Goal: Information Seeking & Learning: Learn about a topic

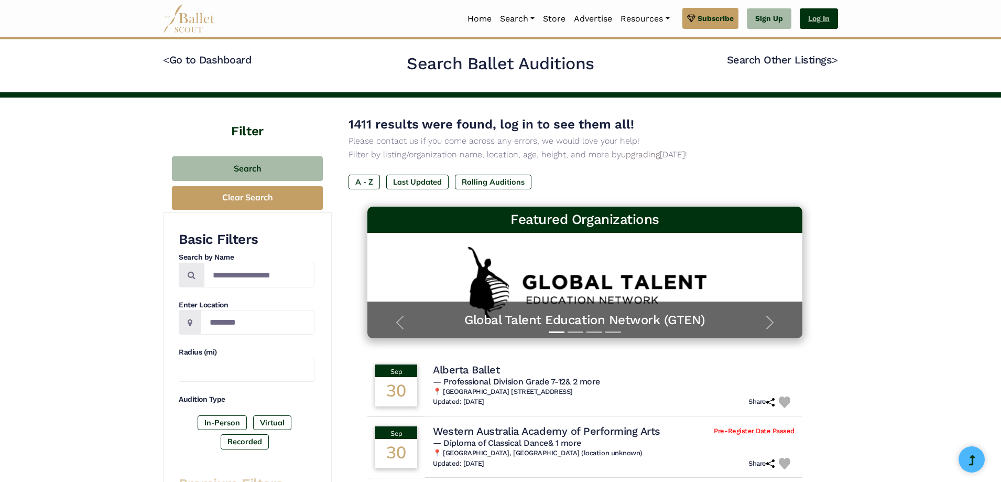
click at [805, 20] on link "Log In" at bounding box center [819, 18] width 38 height 21
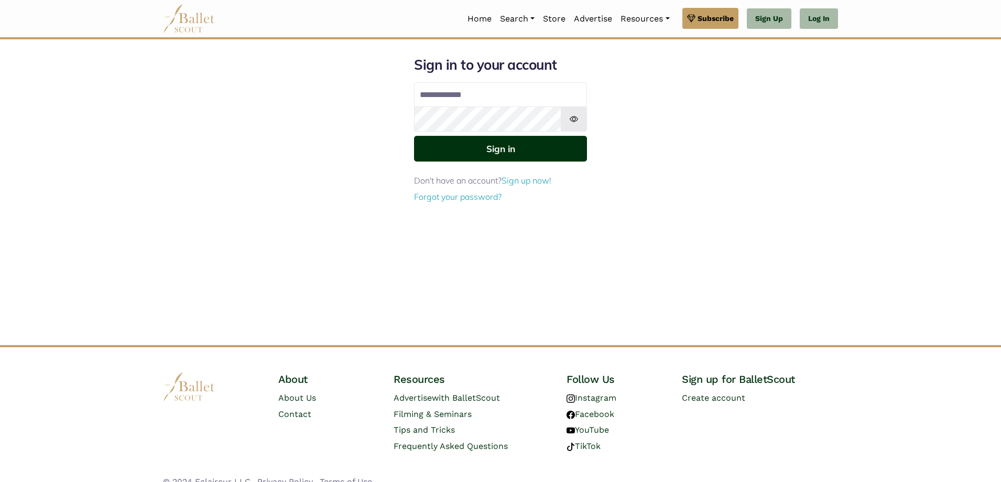
type input "**********"
click at [493, 146] on button "Sign in" at bounding box center [500, 149] width 173 height 26
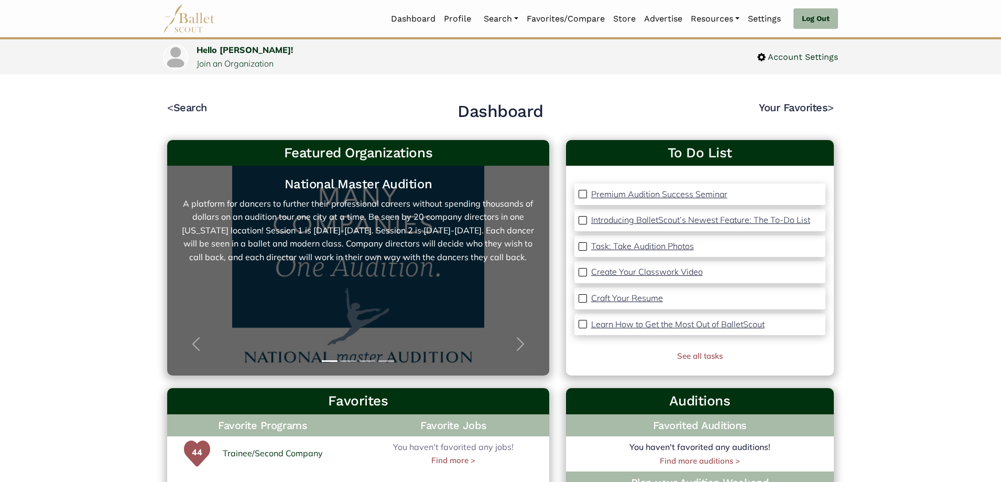
click at [391, 272] on link "National Master Audition A platform for dancers to further their professional c…" at bounding box center [358, 270] width 361 height 189
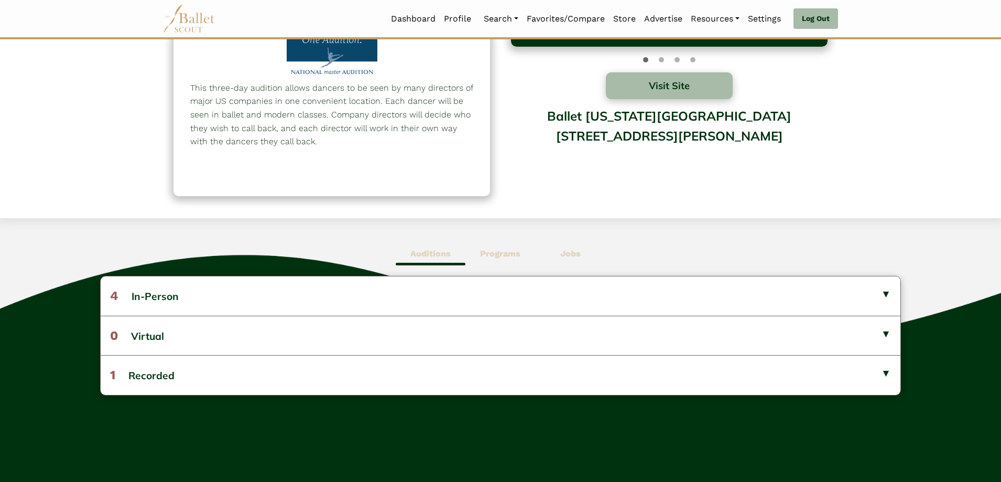
scroll to position [105, 0]
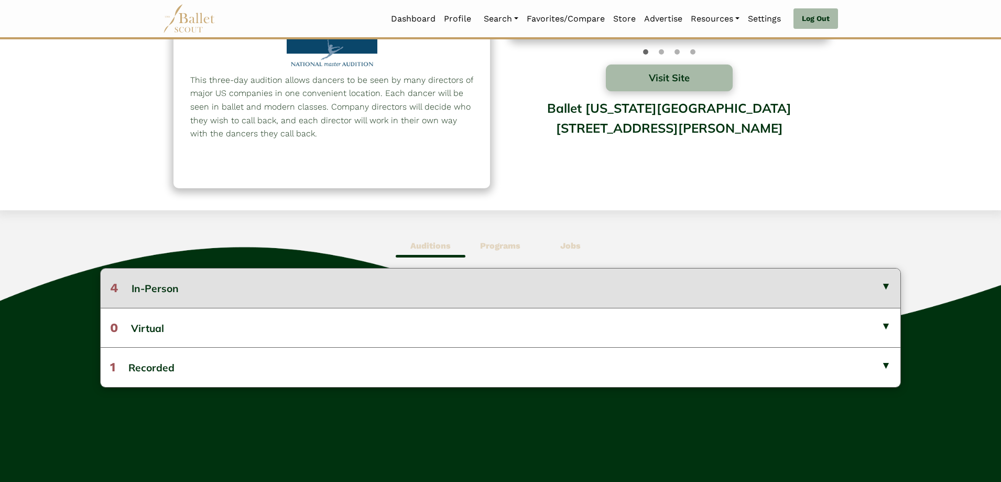
click at [285, 279] on button "4 In-Person" at bounding box center [501, 287] width 800 height 39
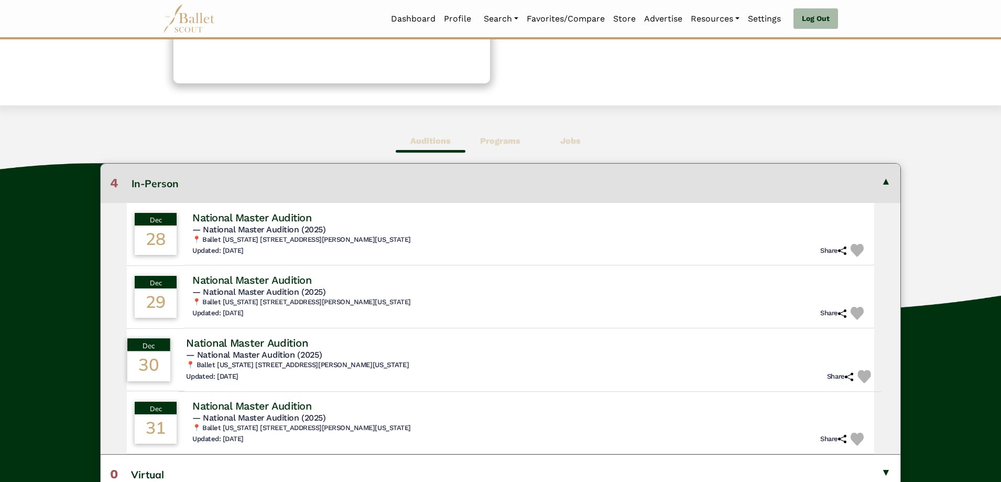
scroll to position [314, 0]
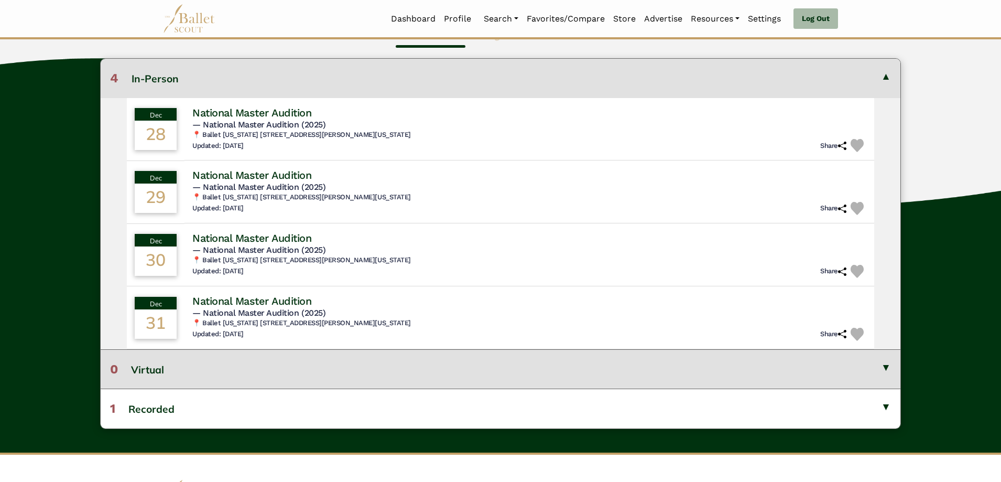
click at [442, 364] on button "0 Virtual" at bounding box center [501, 368] width 800 height 39
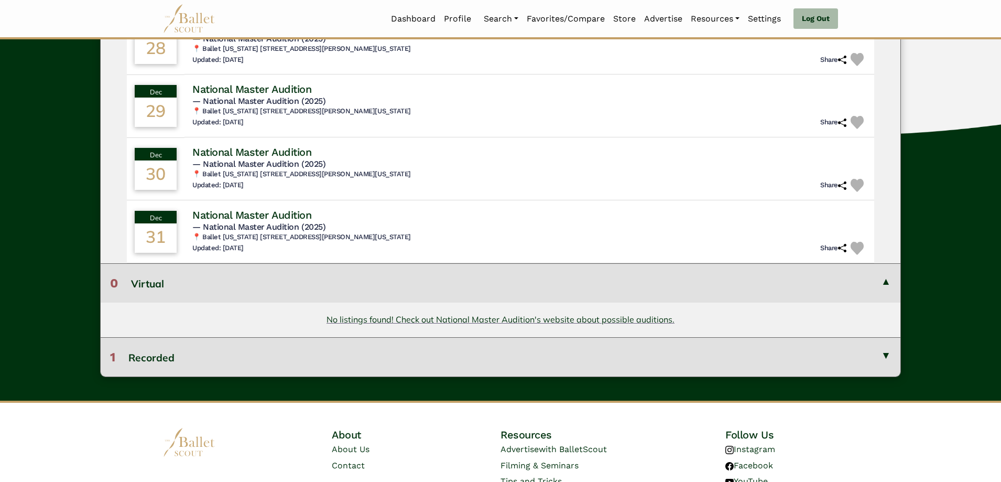
scroll to position [419, 0]
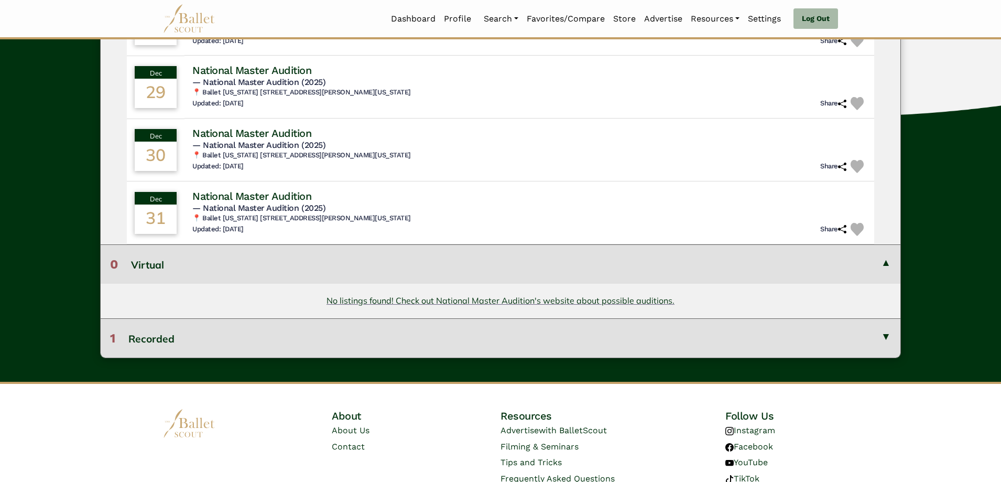
click at [442, 369] on div "Auditions Programs Jobs 4 In-Person Dec 28 National Master Audition" at bounding box center [500, 139] width 1001 height 486
click at [436, 332] on button "1 Recorded" at bounding box center [501, 337] width 800 height 39
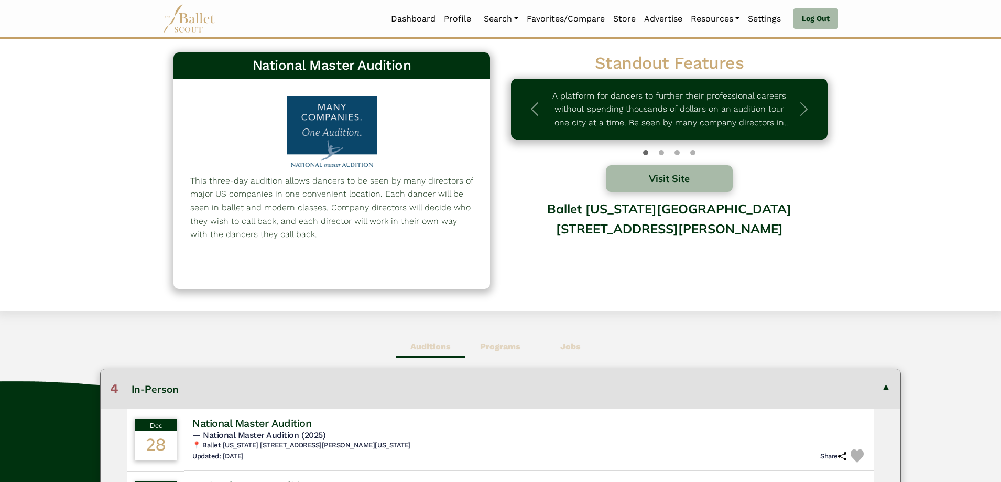
scroll to position [0, 0]
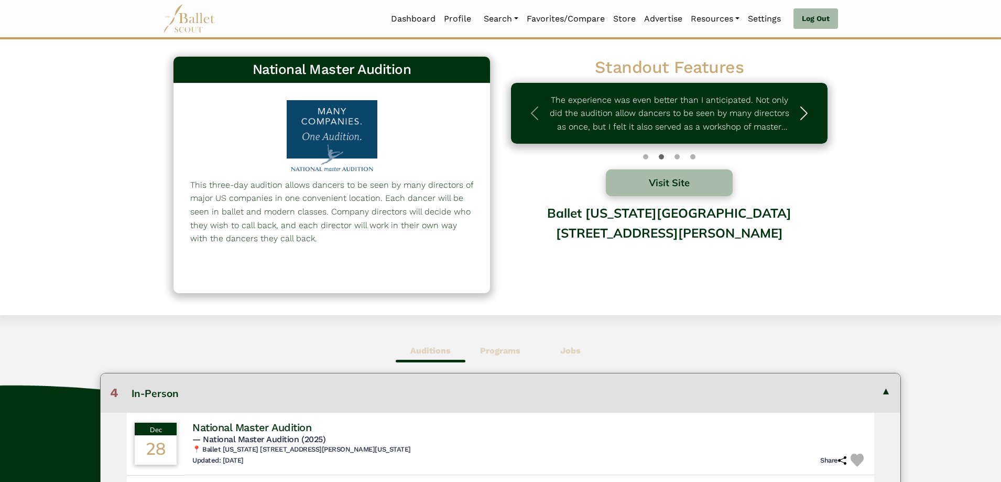
click at [805, 111] on span "button" at bounding box center [803, 113] width 17 height 17
click at [712, 116] on p ""A multiday audition where dancers can be seen by the directors of several mids…" at bounding box center [669, 113] width 243 height 40
click at [801, 112] on span "button" at bounding box center [803, 113] width 17 height 17
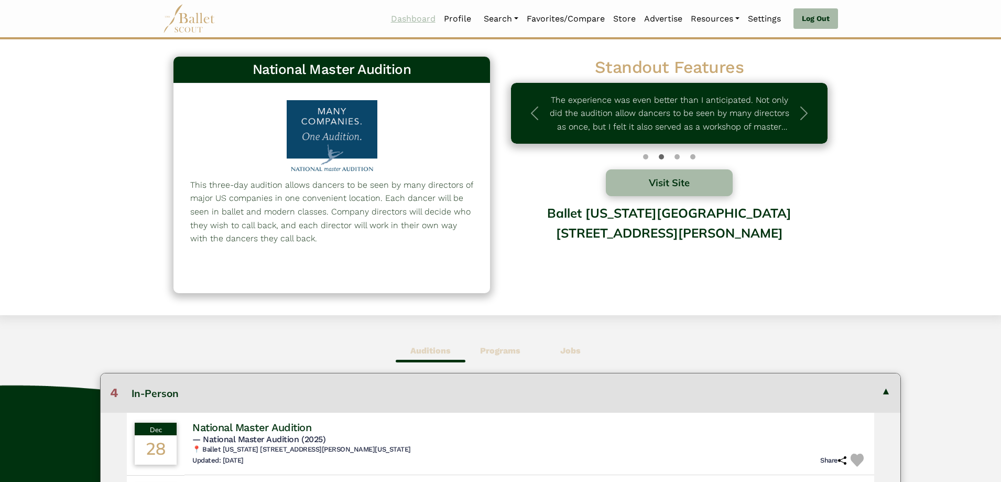
click at [409, 16] on link "Dashboard" at bounding box center [413, 19] width 53 height 22
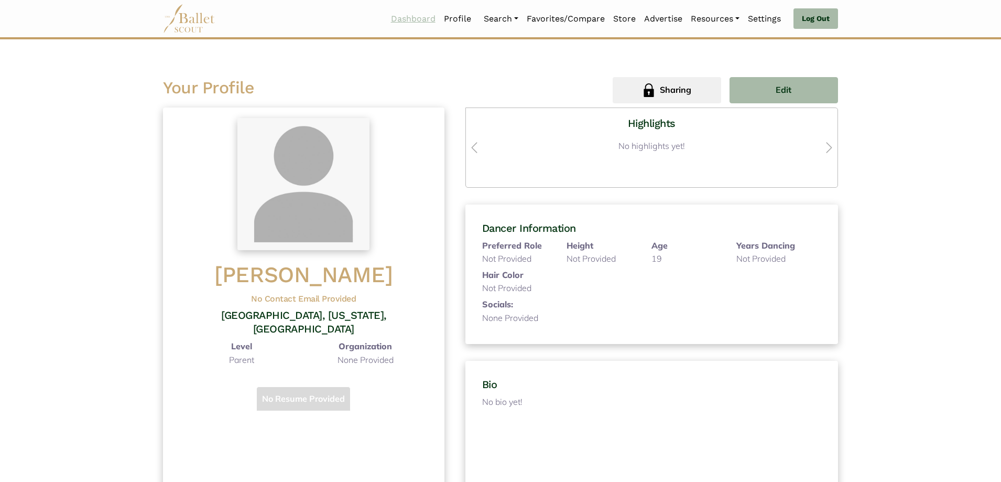
click at [409, 17] on link "Dashboard" at bounding box center [413, 19] width 53 height 22
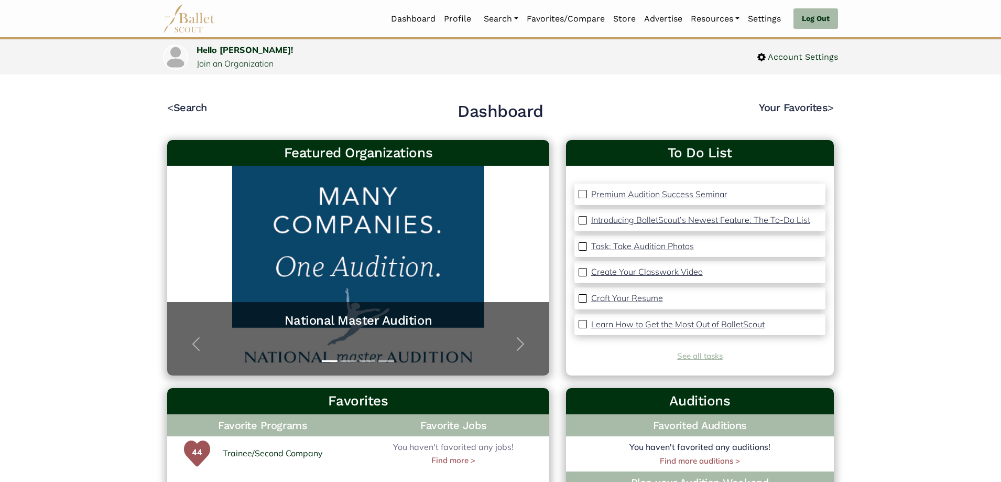
click at [687, 355] on link "See all tasks" at bounding box center [700, 356] width 46 height 10
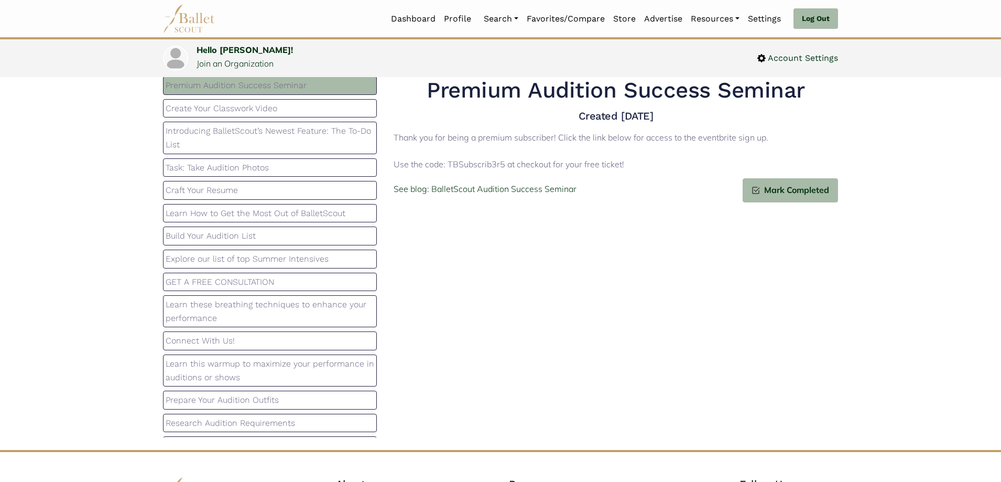
scroll to position [52, 0]
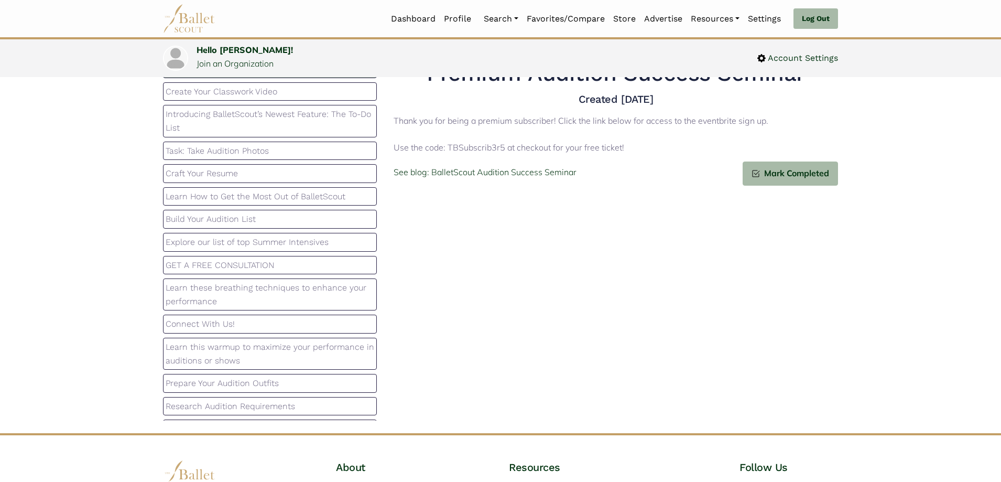
click at [272, 219] on p "Build Your Audition List" at bounding box center [270, 219] width 209 height 14
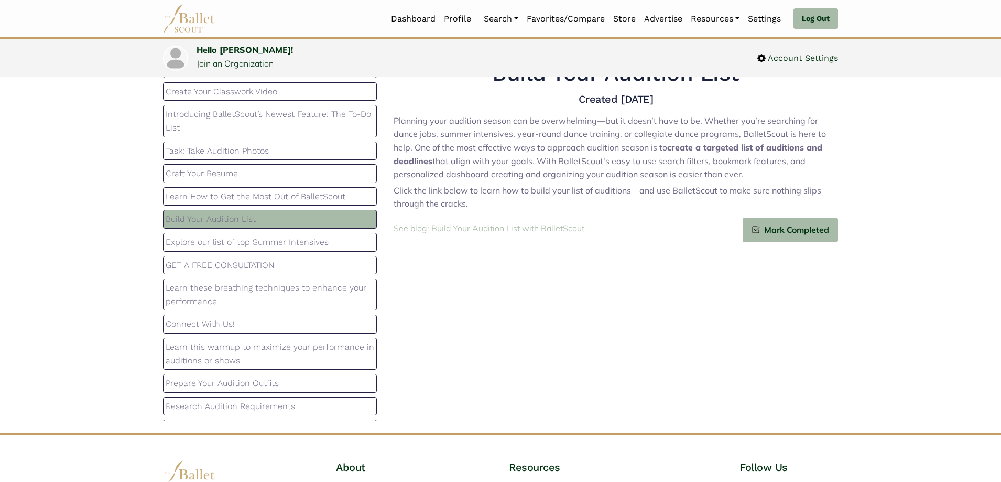
click at [463, 228] on p "See blog: Build Your Audition List with BalletScout" at bounding box center [488, 229] width 191 height 14
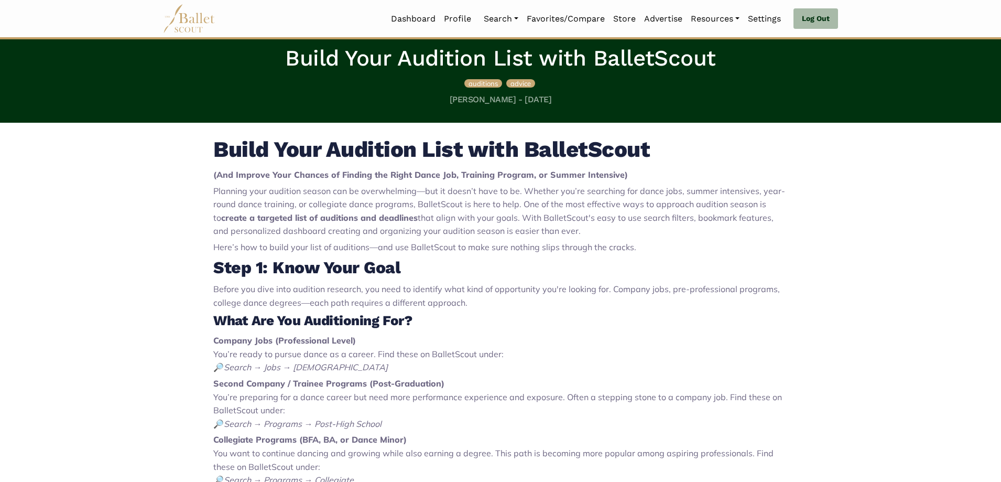
scroll to position [262, 0]
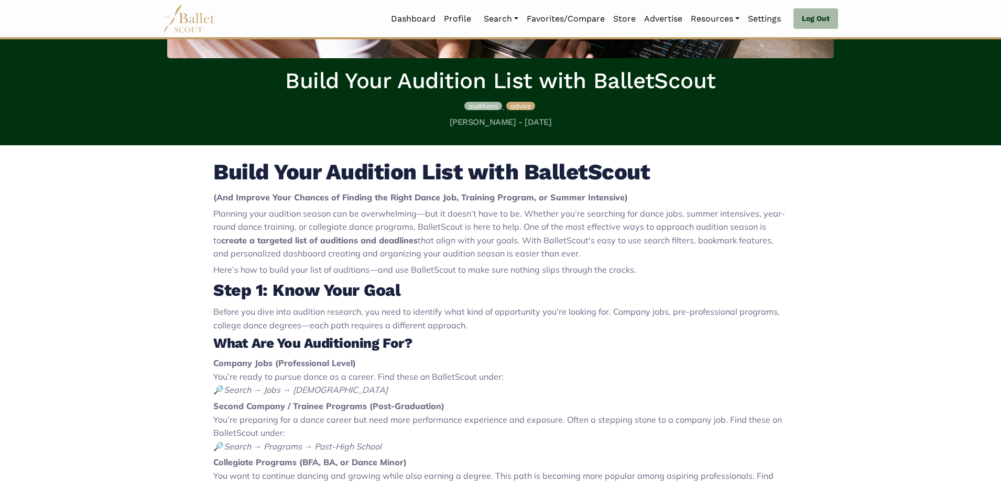
click at [486, 106] on span "auditions" at bounding box center [482, 106] width 29 height 8
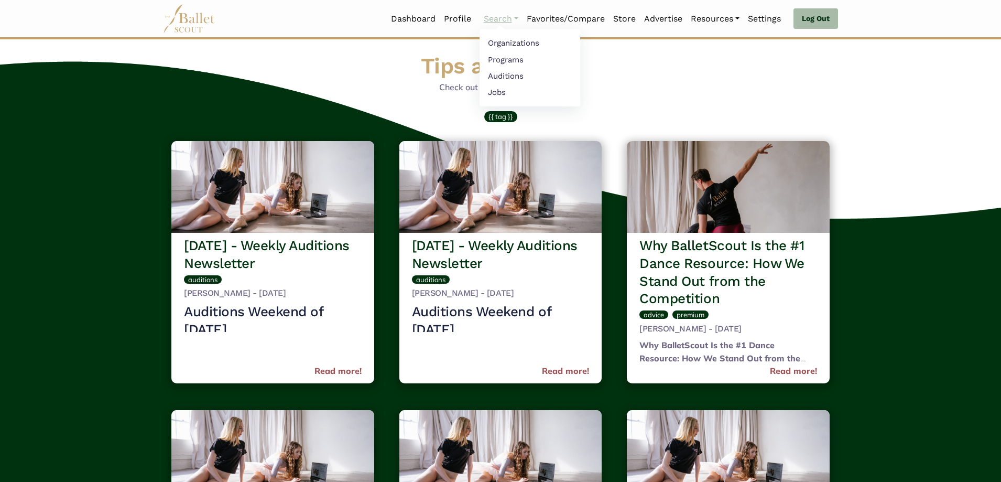
click at [497, 18] on link "Search" at bounding box center [500, 19] width 43 height 22
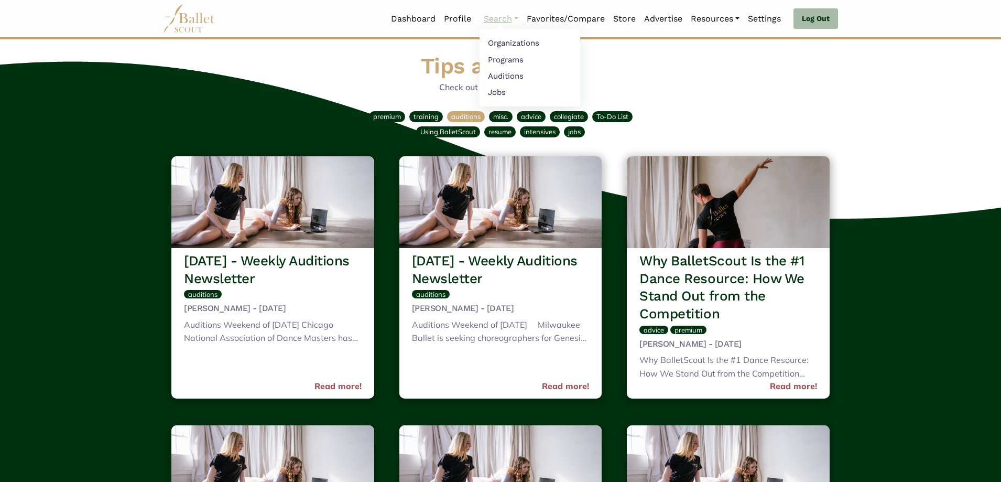
scroll to position [314, 0]
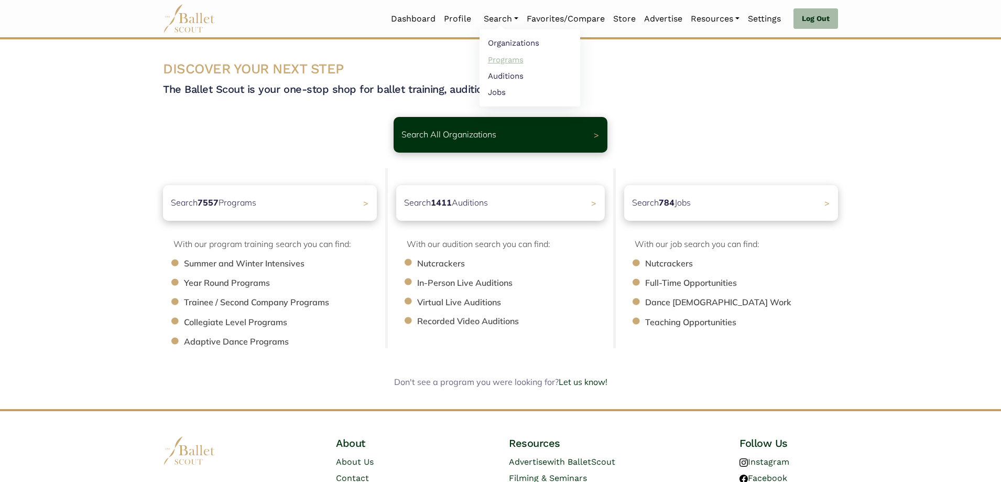
click at [506, 57] on link "Programs" at bounding box center [529, 59] width 101 height 16
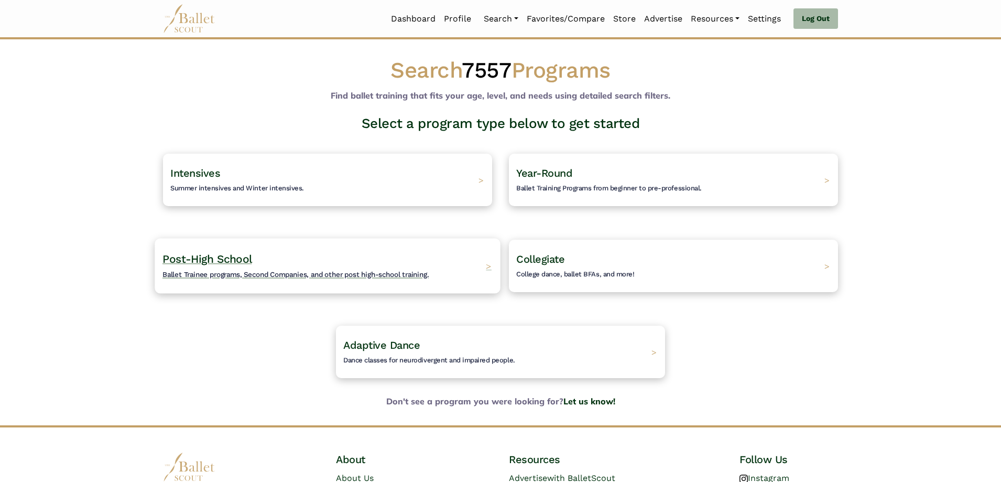
click at [219, 256] on span "Post-High School" at bounding box center [206, 258] width 89 height 13
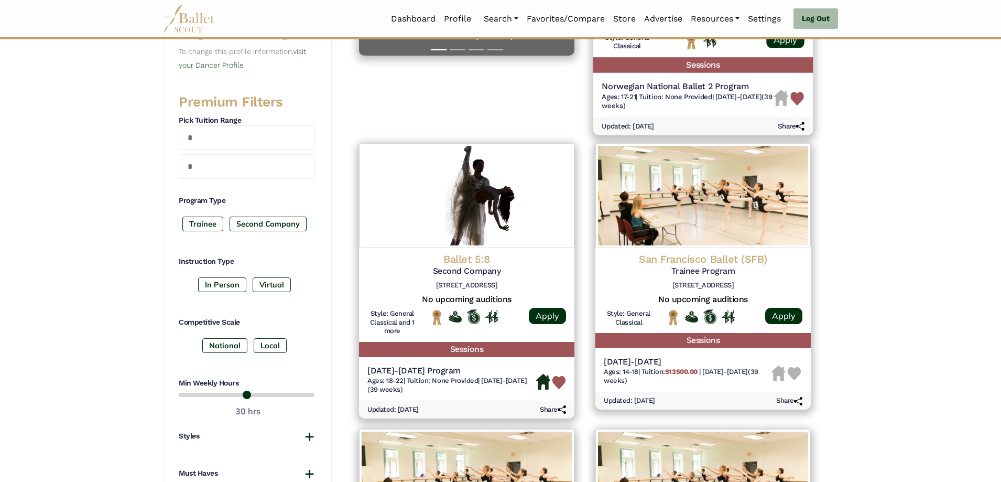
scroll to position [367, 0]
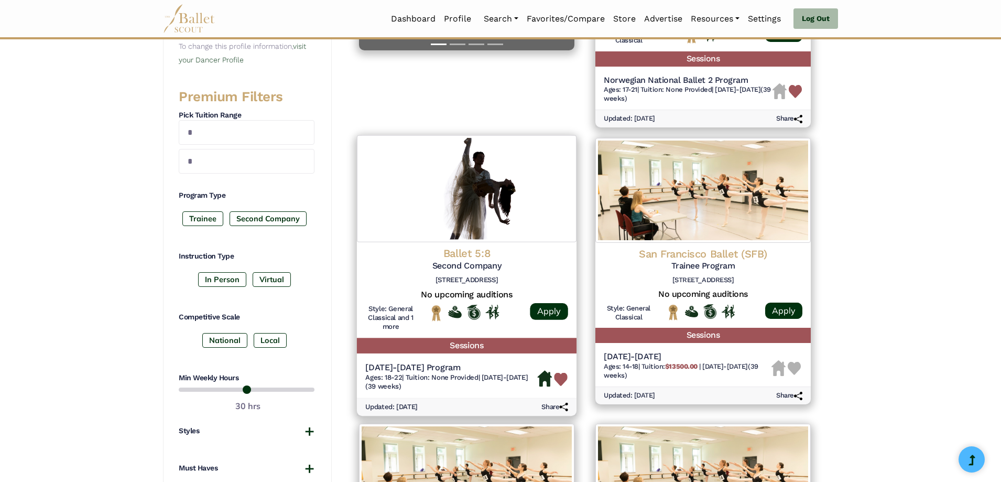
click at [563, 381] on img at bounding box center [561, 379] width 14 height 14
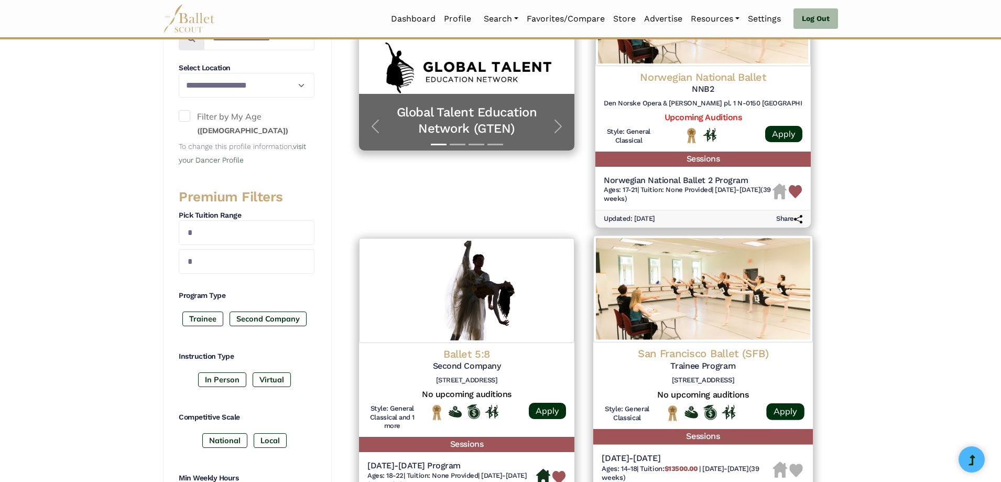
scroll to position [262, 0]
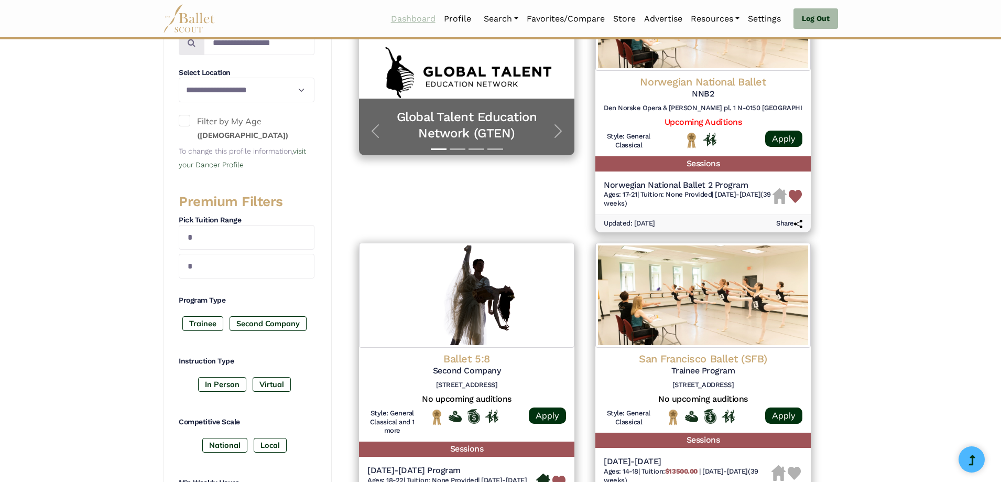
click at [412, 18] on link "Dashboard" at bounding box center [413, 19] width 53 height 22
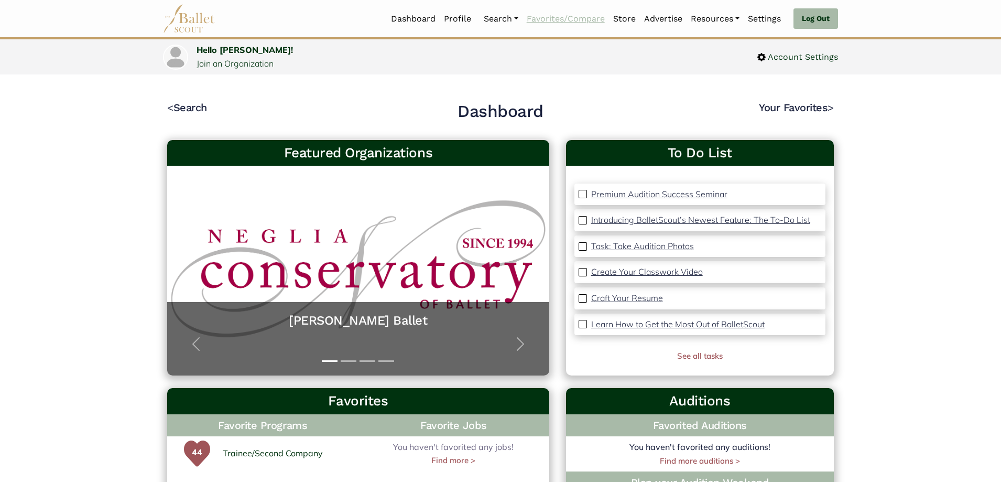
click at [572, 23] on link "Favorites/Compare" at bounding box center [565, 19] width 86 height 22
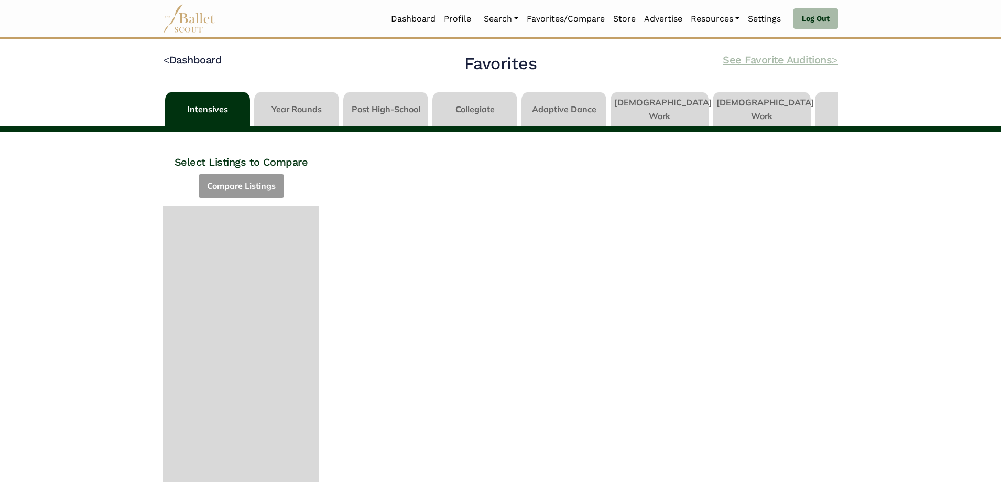
click at [829, 61] on link "See Favorite Auditions >" at bounding box center [780, 59] width 115 height 13
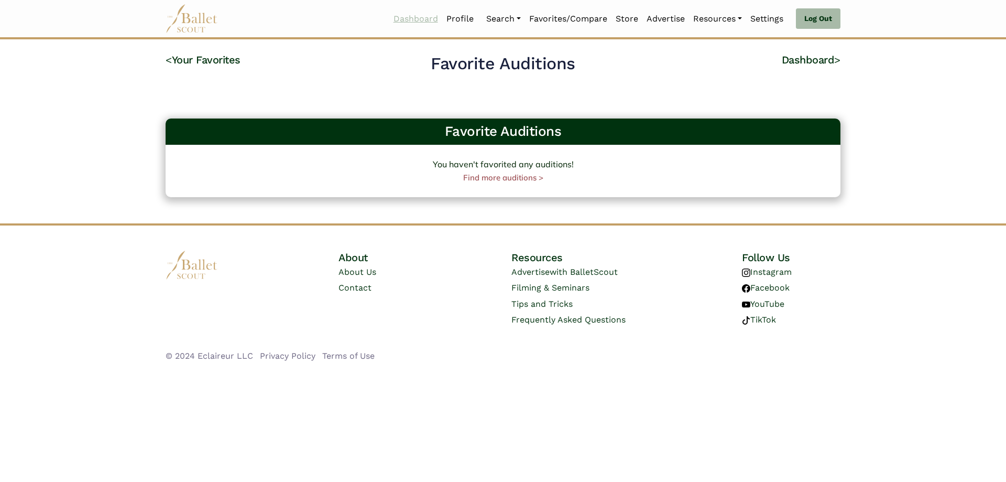
click at [423, 18] on link "Dashboard" at bounding box center [415, 19] width 53 height 22
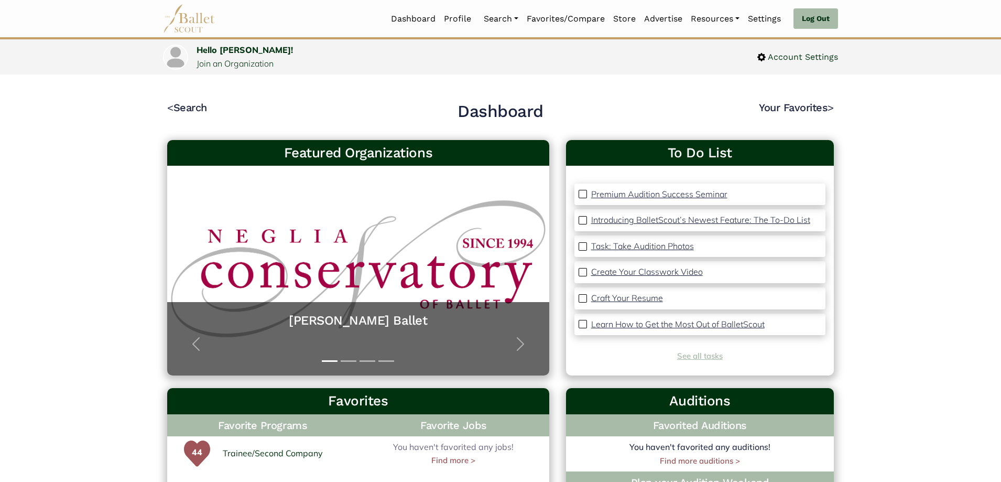
click at [699, 354] on link "See all tasks" at bounding box center [700, 356] width 46 height 10
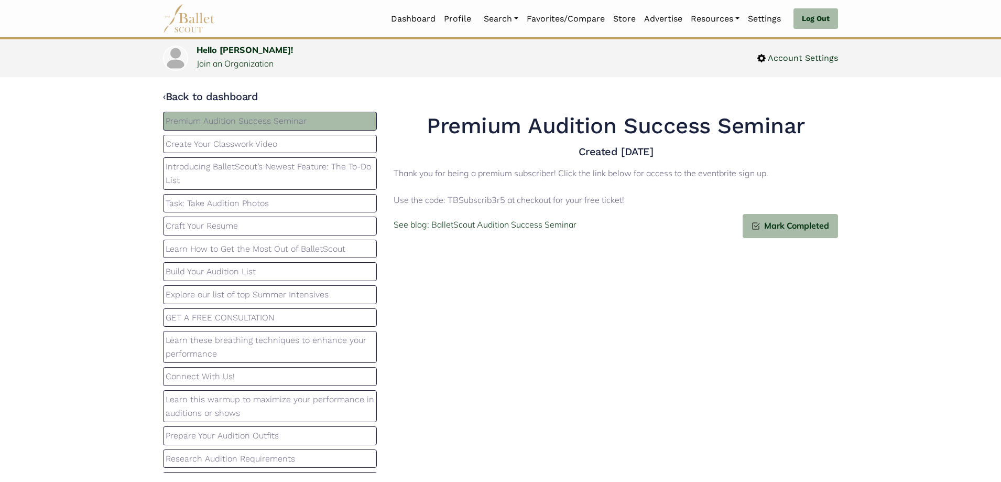
click at [202, 272] on p "Build Your Audition List" at bounding box center [270, 272] width 209 height 14
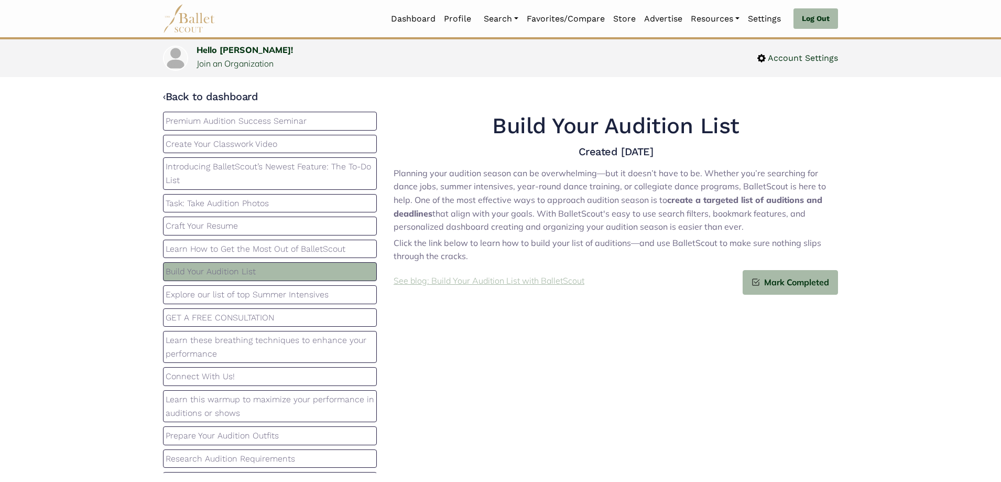
click at [528, 282] on p "See blog: Build Your Audition List with BalletScout" at bounding box center [488, 281] width 191 height 14
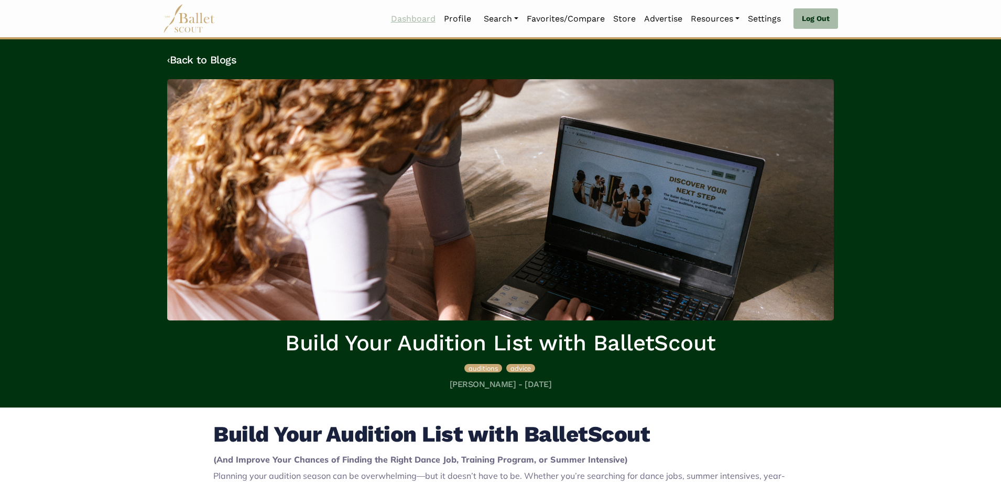
click at [412, 21] on link "Dashboard" at bounding box center [413, 19] width 53 height 22
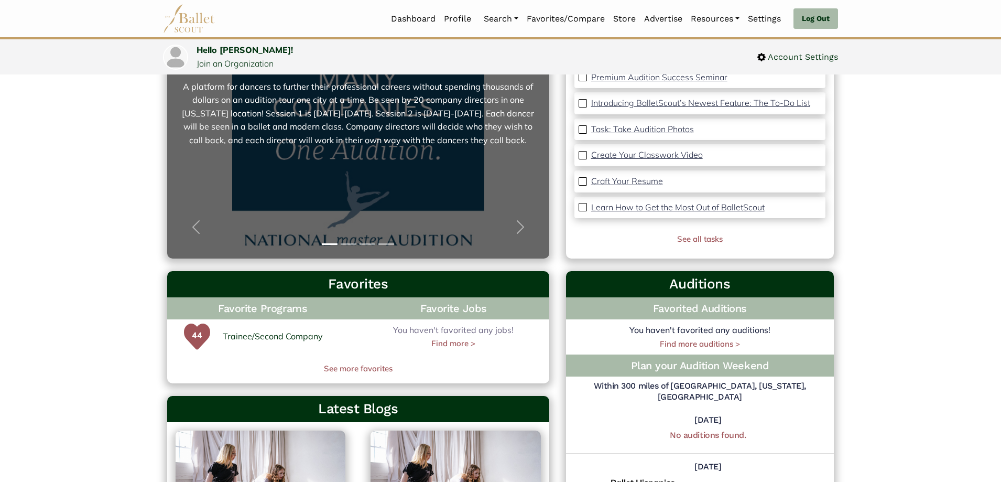
scroll to position [210, 0]
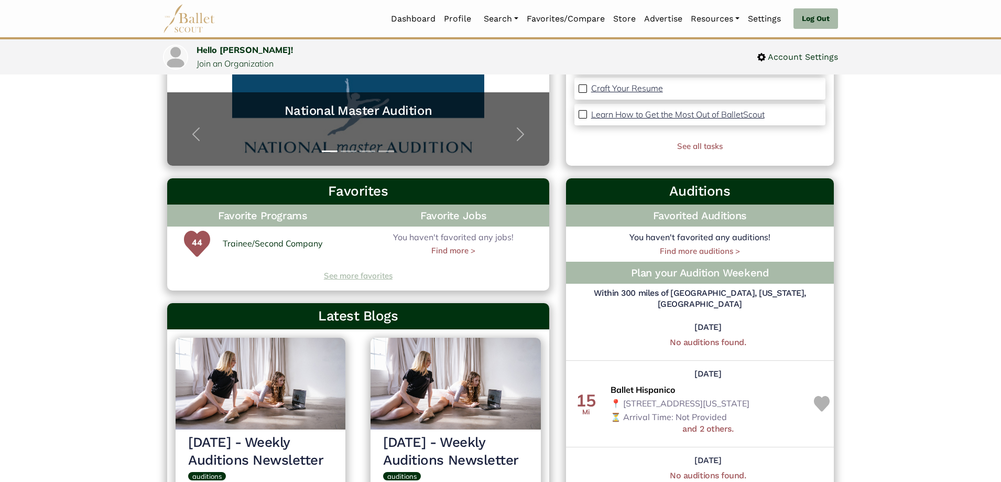
click at [370, 273] on link "See more favorites" at bounding box center [358, 275] width 382 height 13
click at [684, 252] on link "Find more auditions >" at bounding box center [700, 251] width 80 height 10
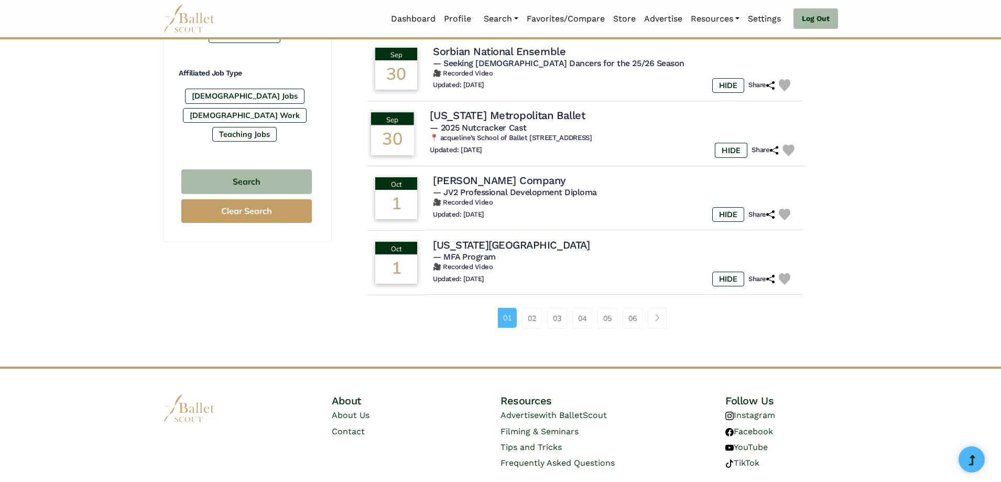
scroll to position [629, 0]
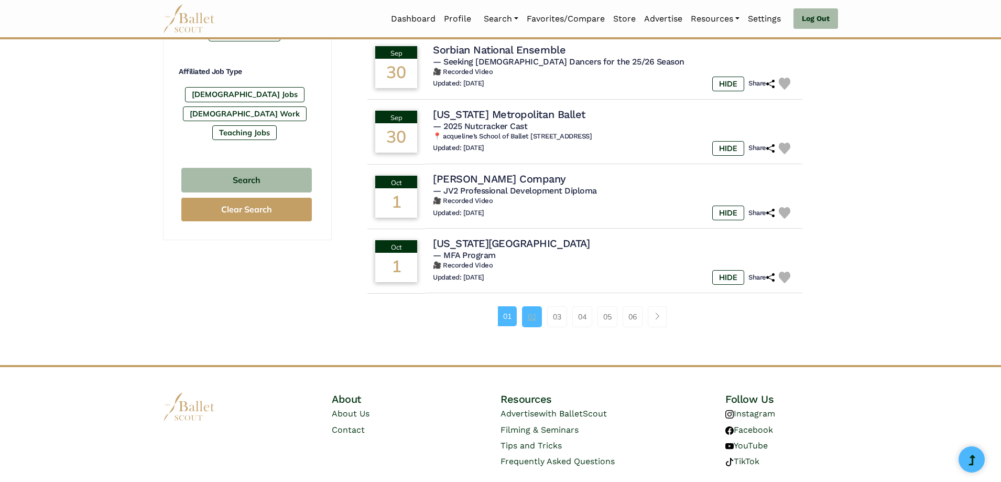
click at [535, 320] on link "02" at bounding box center [532, 316] width 20 height 21
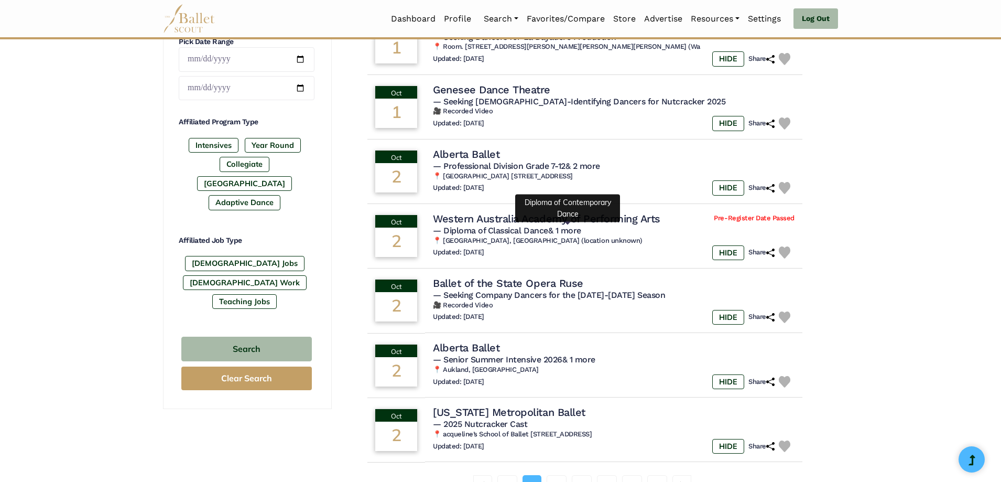
scroll to position [524, 0]
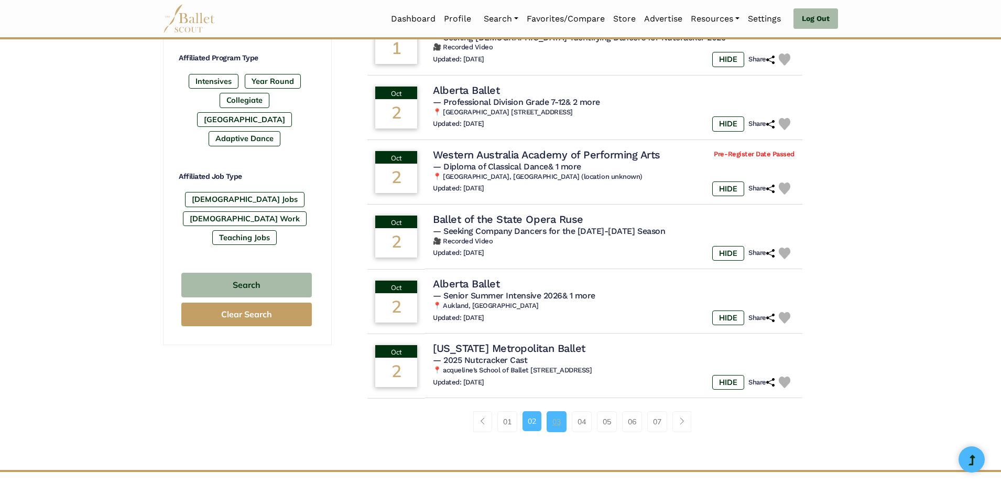
click at [560, 421] on link "03" at bounding box center [556, 421] width 20 height 21
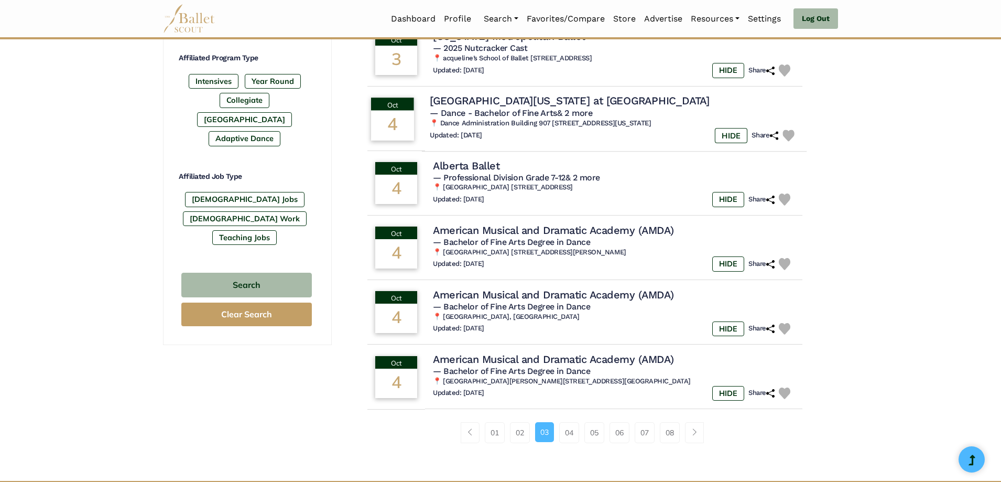
scroll to position [576, 0]
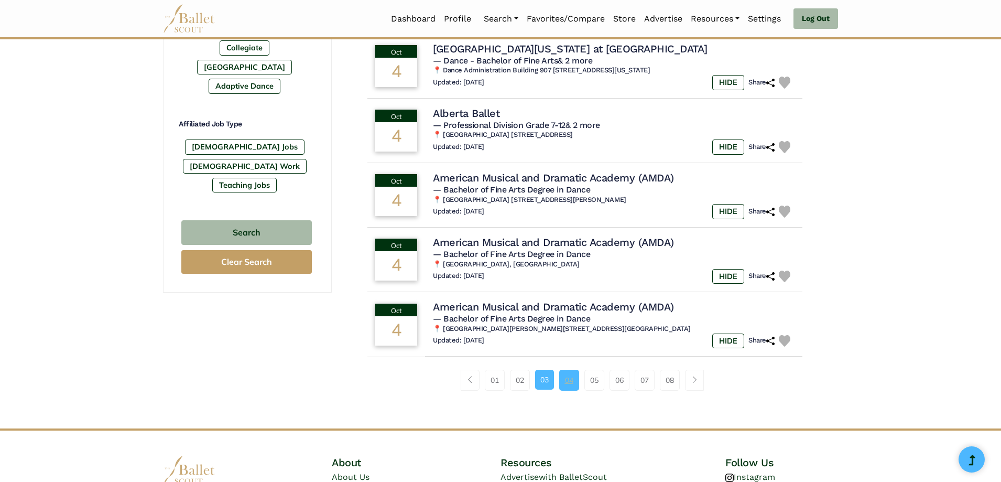
click at [574, 373] on link "04" at bounding box center [569, 379] width 20 height 21
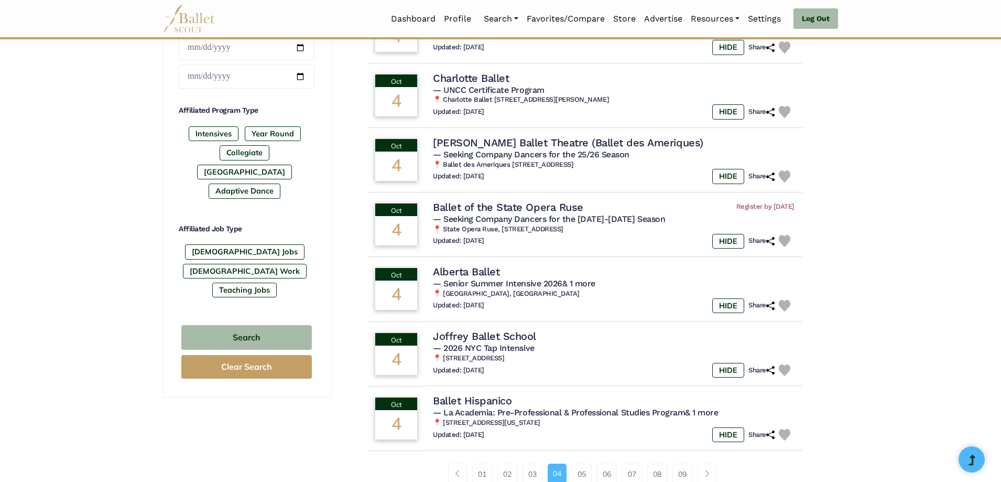
scroll to position [524, 0]
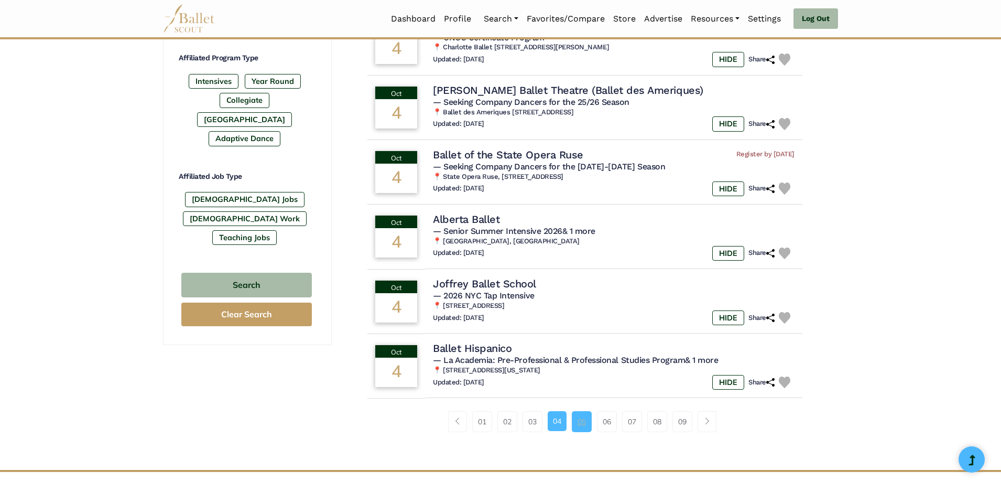
click at [587, 417] on link "05" at bounding box center [582, 421] width 20 height 21
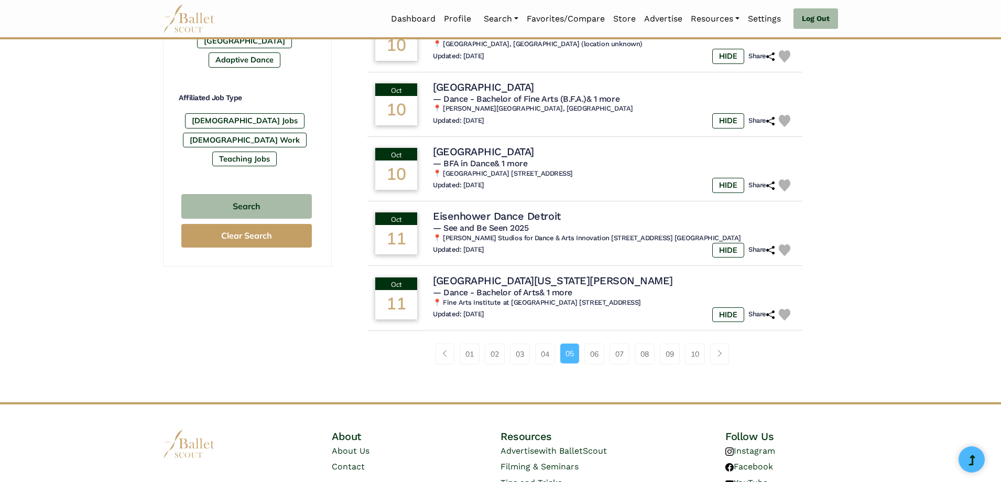
scroll to position [629, 0]
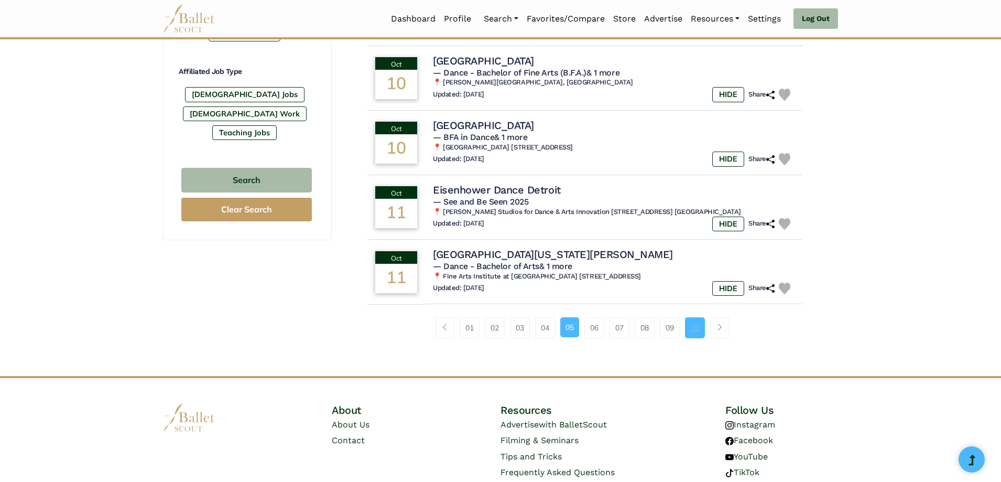
click at [697, 317] on link "10" at bounding box center [695, 327] width 20 height 21
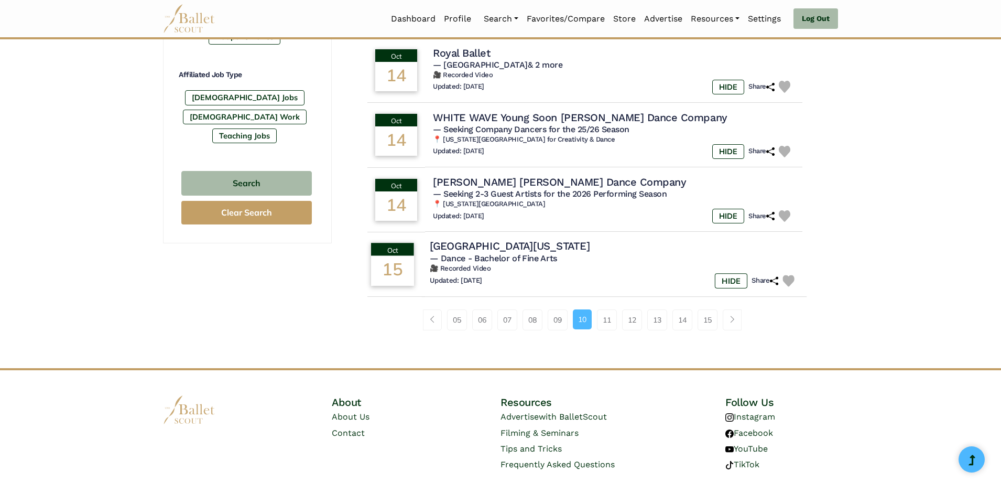
scroll to position [607, 0]
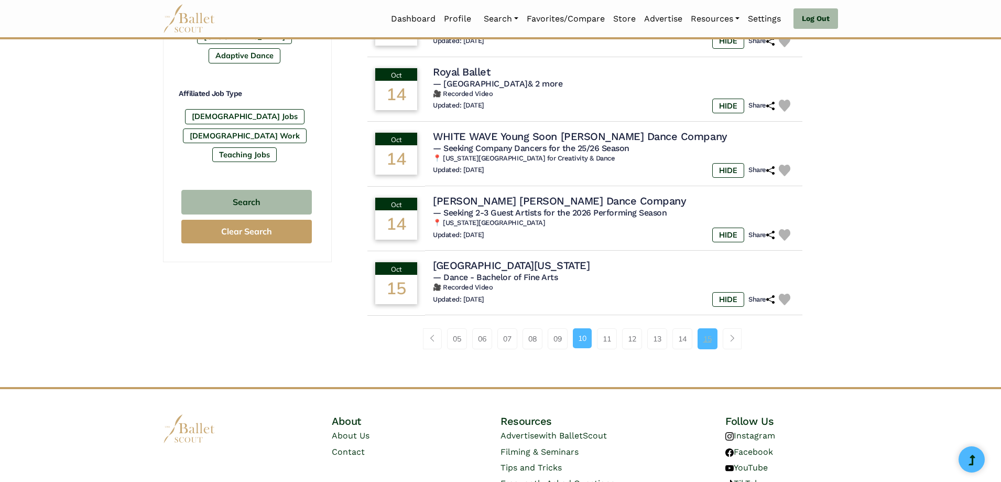
click at [716, 346] on link "15" at bounding box center [707, 338] width 20 height 21
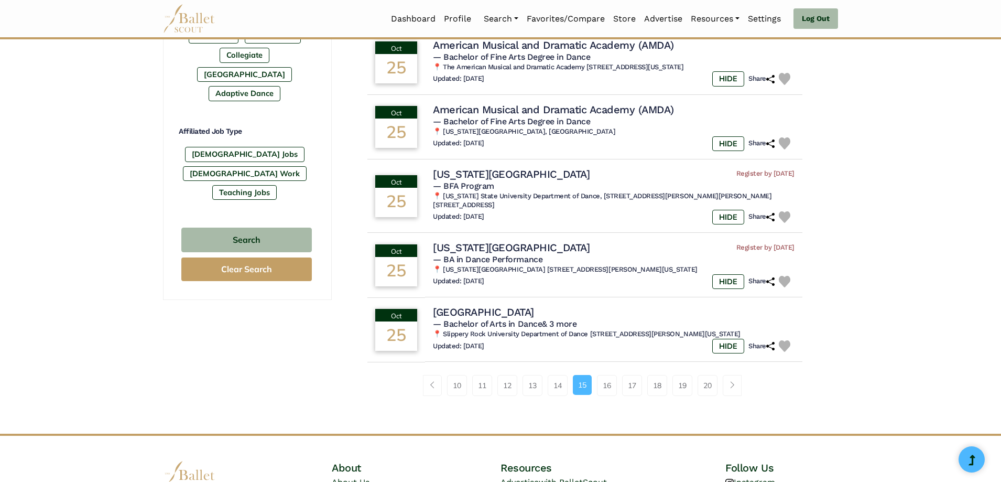
scroll to position [629, 0]
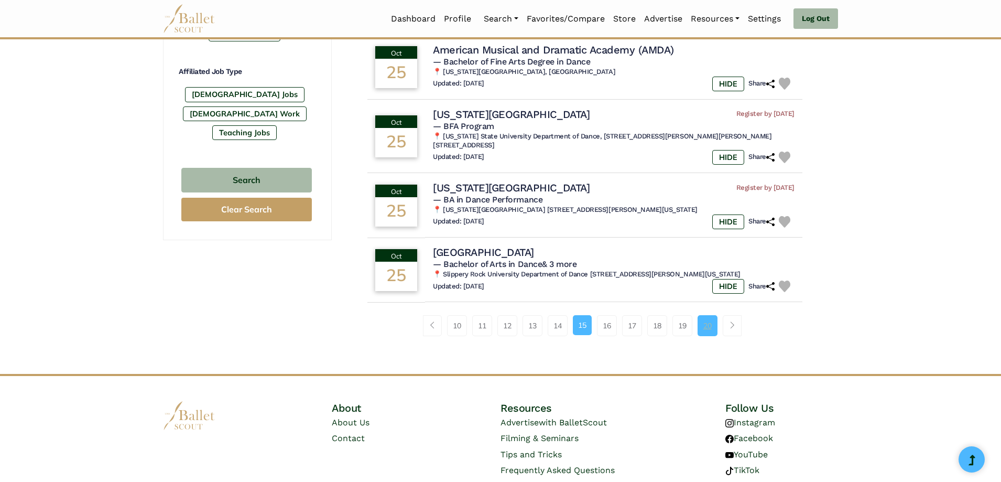
click at [713, 315] on link "20" at bounding box center [707, 325] width 20 height 21
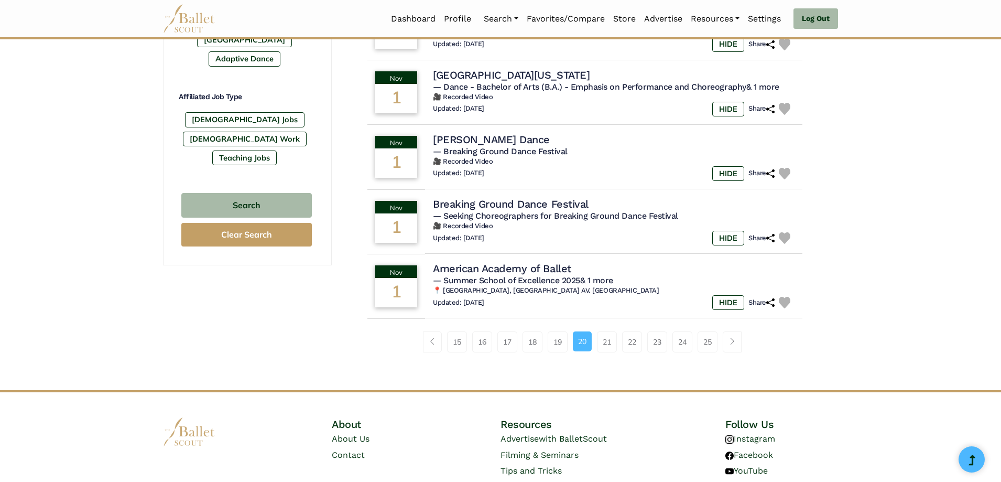
scroll to position [659, 0]
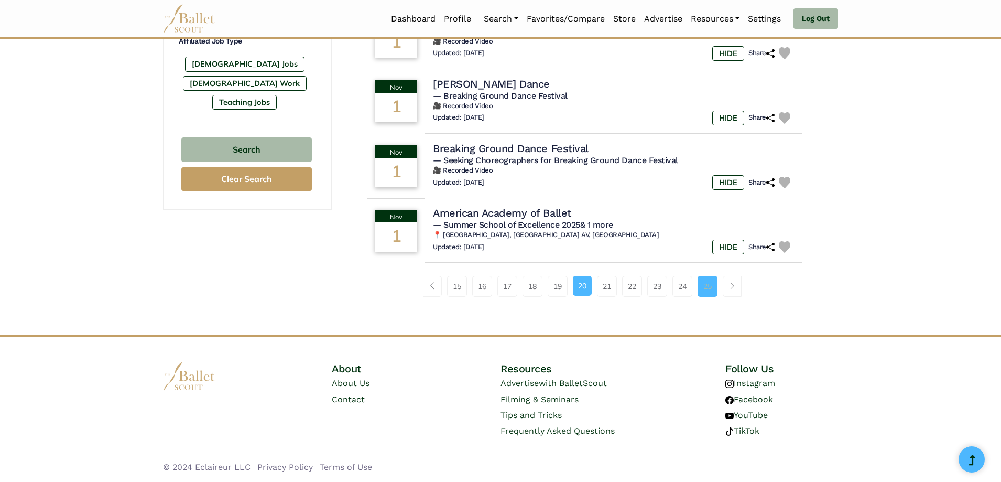
click at [715, 288] on link "25" at bounding box center [707, 286] width 20 height 21
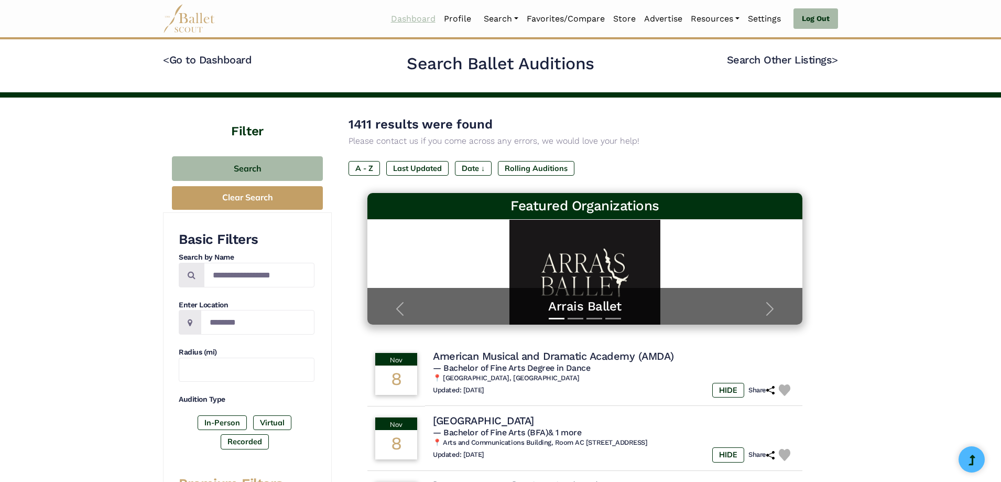
click at [396, 24] on link "Dashboard" at bounding box center [413, 19] width 53 height 22
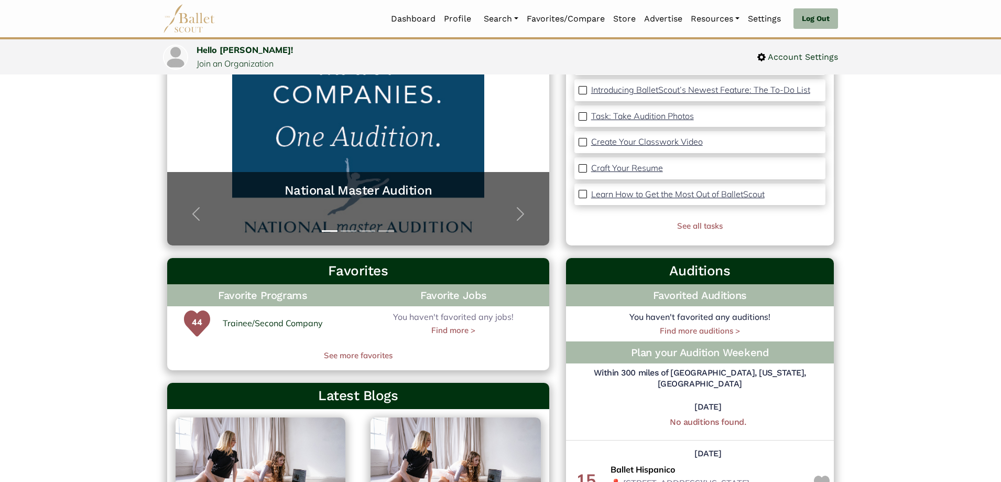
scroll to position [157, 0]
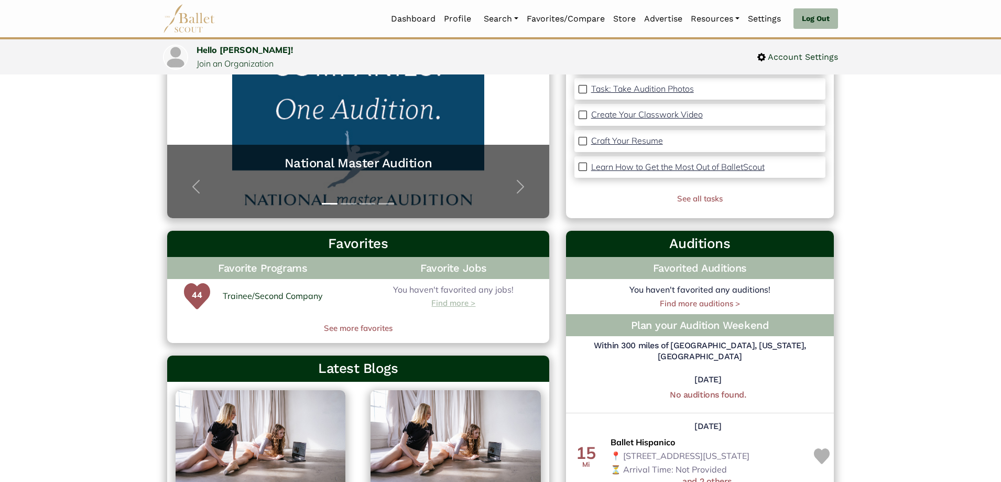
click at [459, 301] on link "Find more >" at bounding box center [453, 303] width 44 height 13
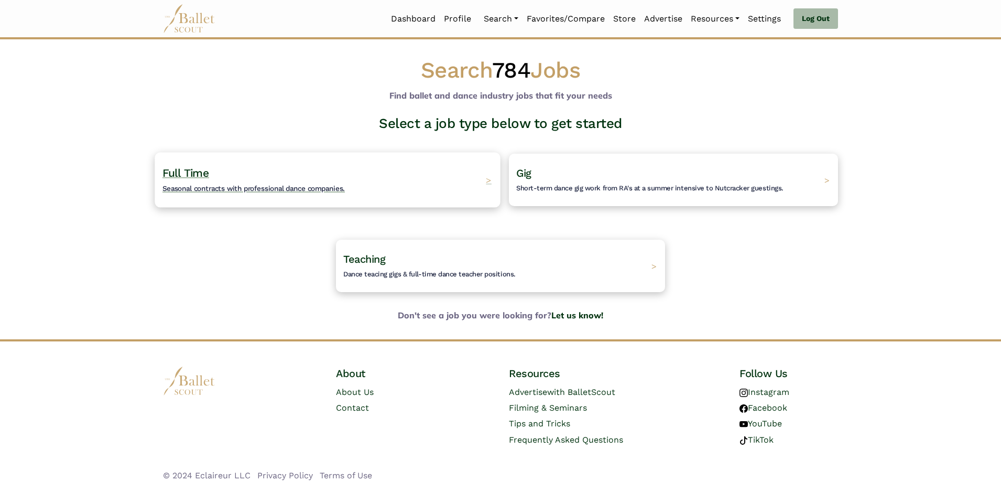
click at [190, 177] on span "Full Time" at bounding box center [185, 172] width 47 height 13
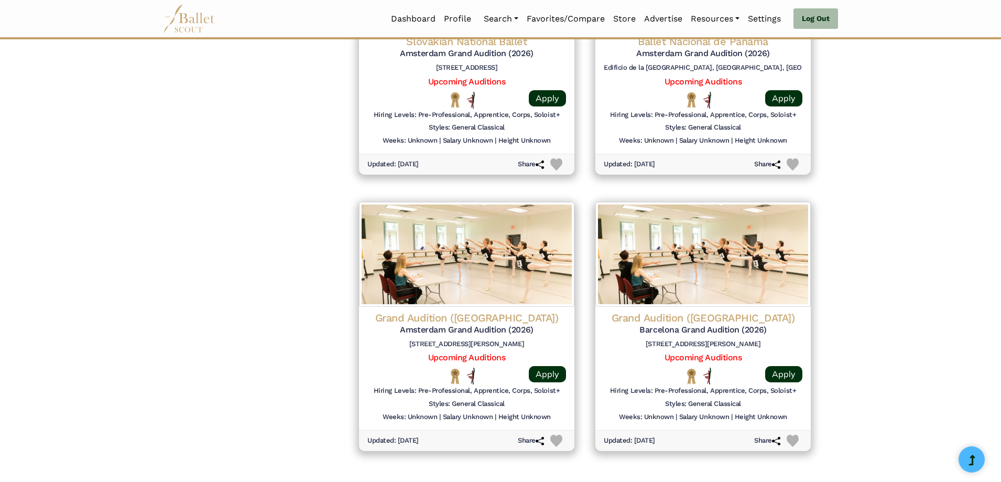
scroll to position [1362, 0]
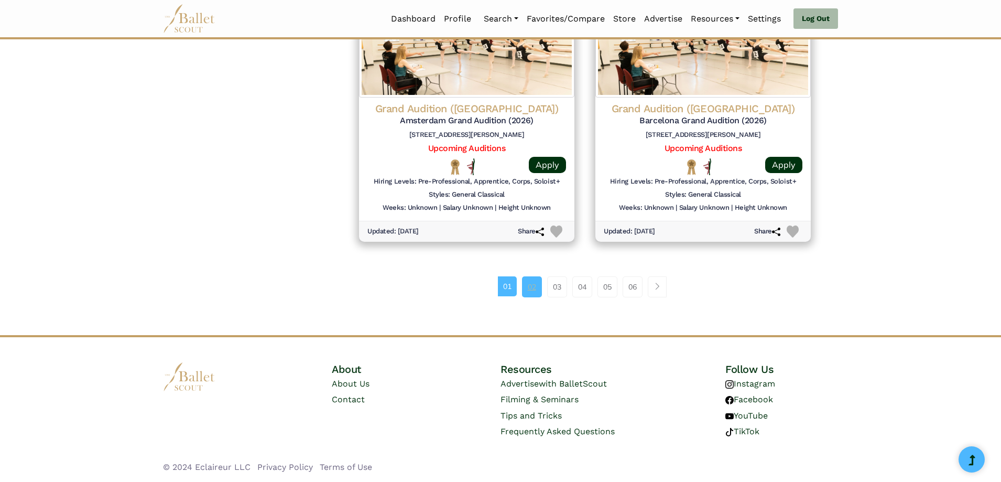
click at [535, 291] on link "02" at bounding box center [532, 286] width 20 height 21
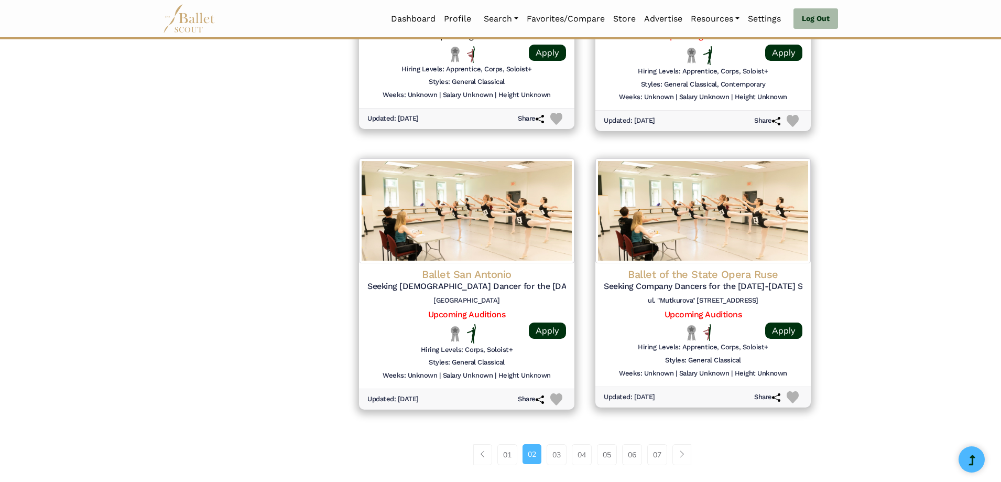
scroll to position [1205, 0]
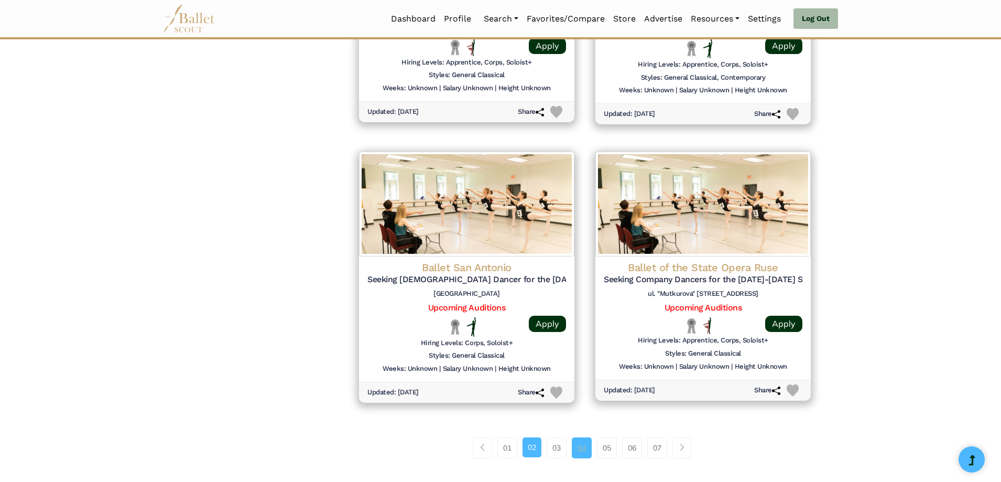
click at [577, 447] on link "04" at bounding box center [582, 447] width 20 height 21
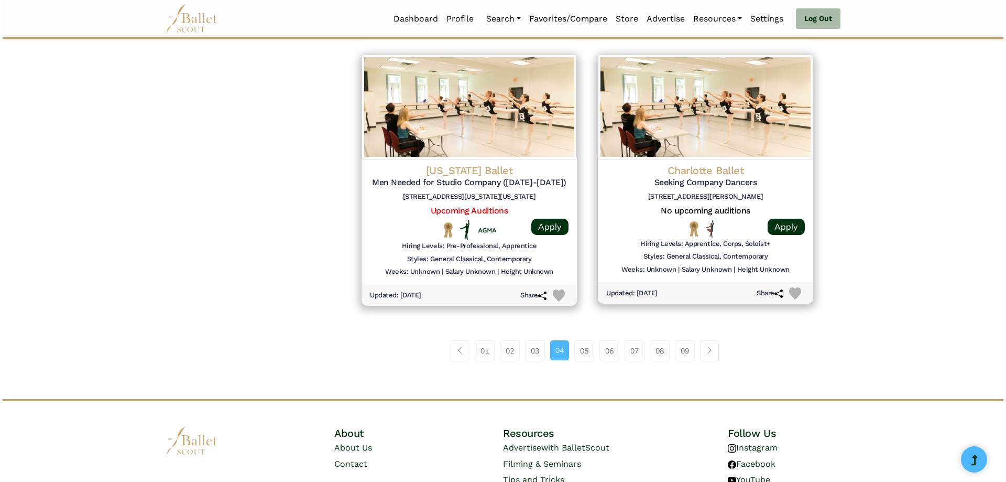
scroll to position [1310, 0]
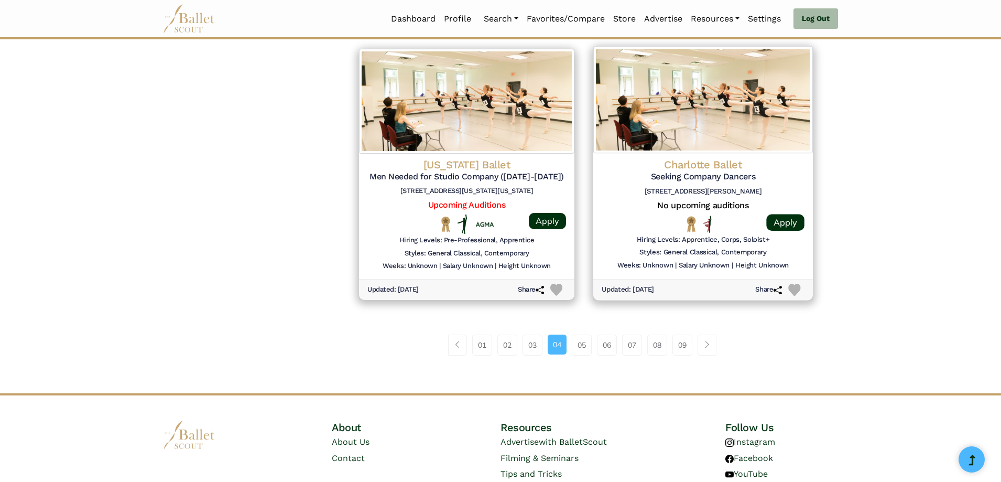
click at [718, 160] on h4 "Charlotte Ballet" at bounding box center [702, 164] width 203 height 14
